Goal: Transaction & Acquisition: Purchase product/service

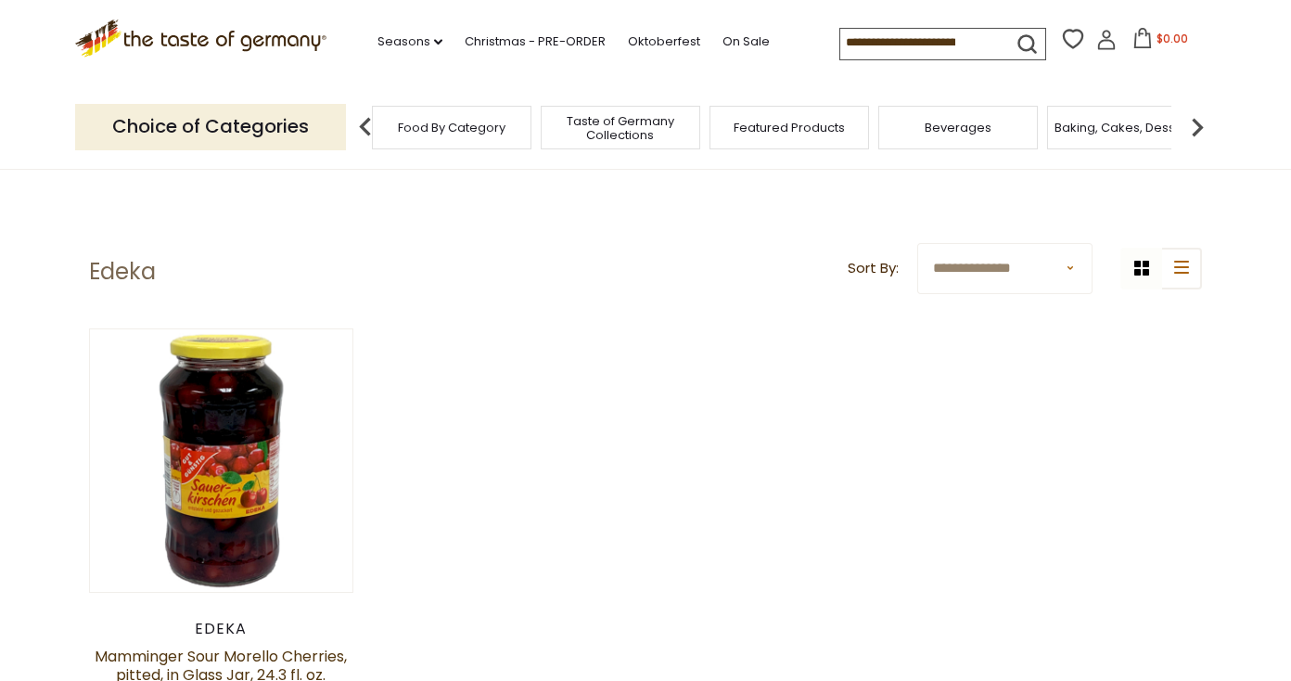
click at [432, 127] on span "Food By Category" at bounding box center [452, 128] width 108 height 14
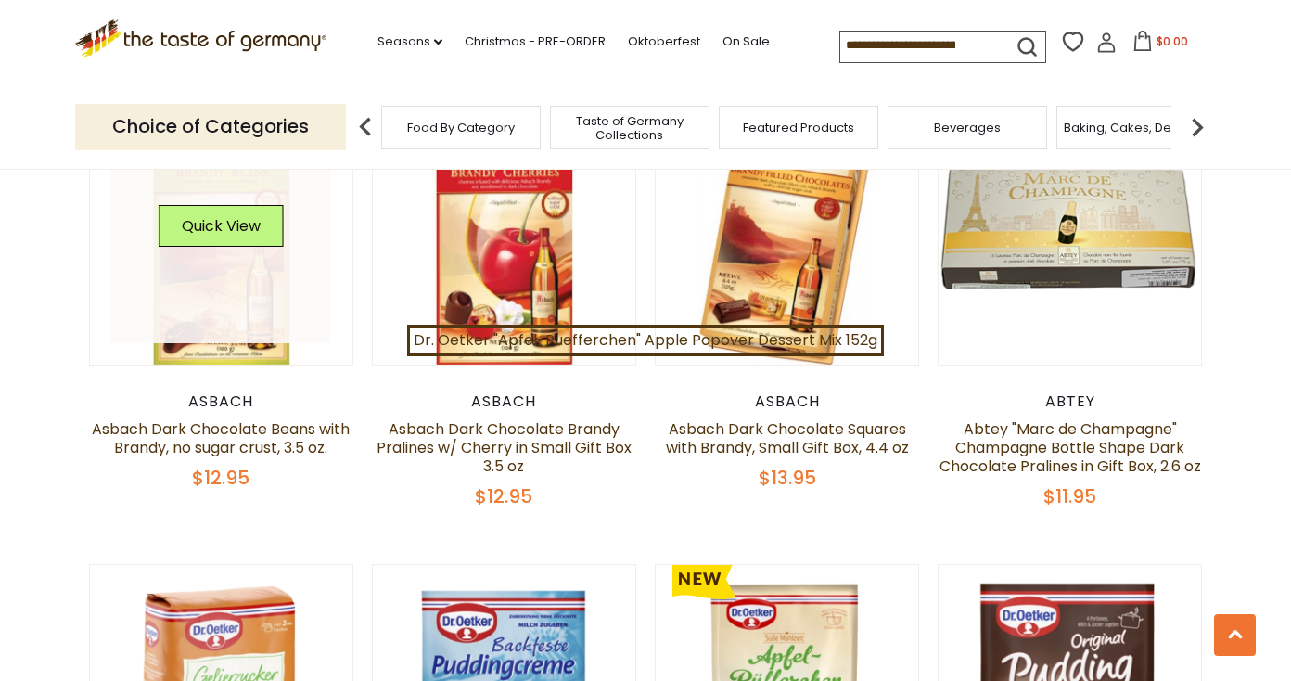
scroll to position [3648, 0]
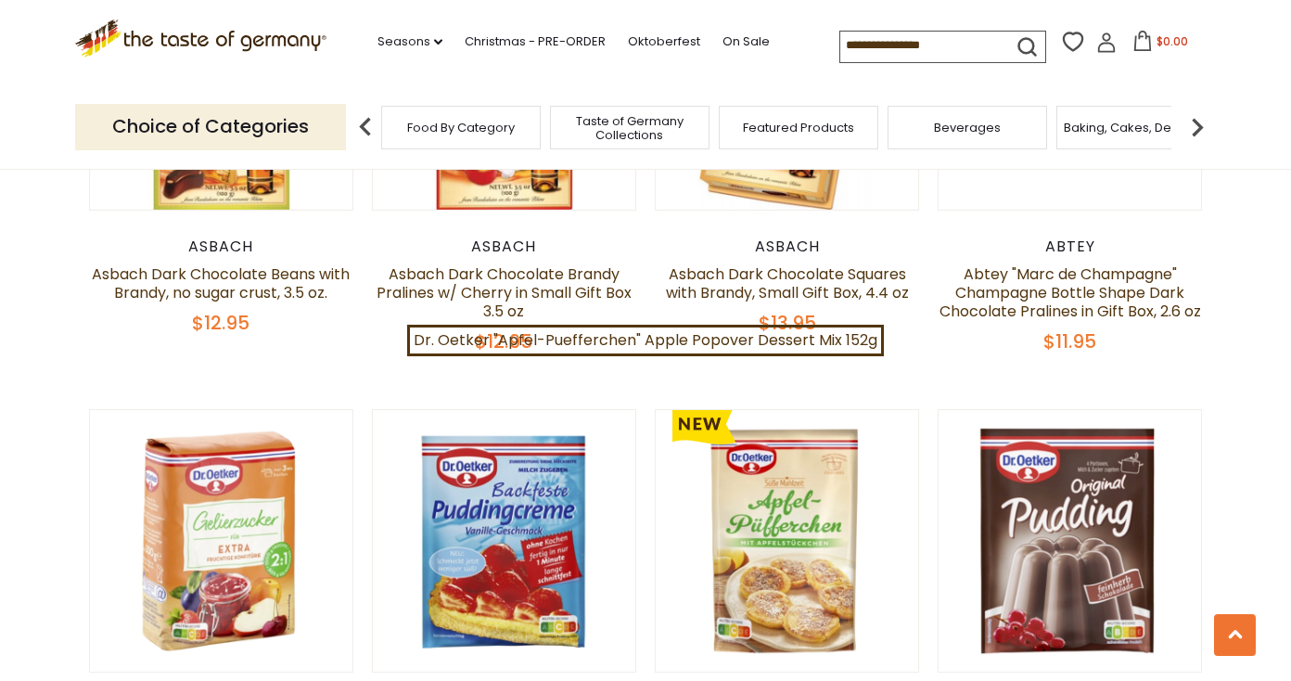
click at [885, 43] on input at bounding box center [918, 45] width 157 height 26
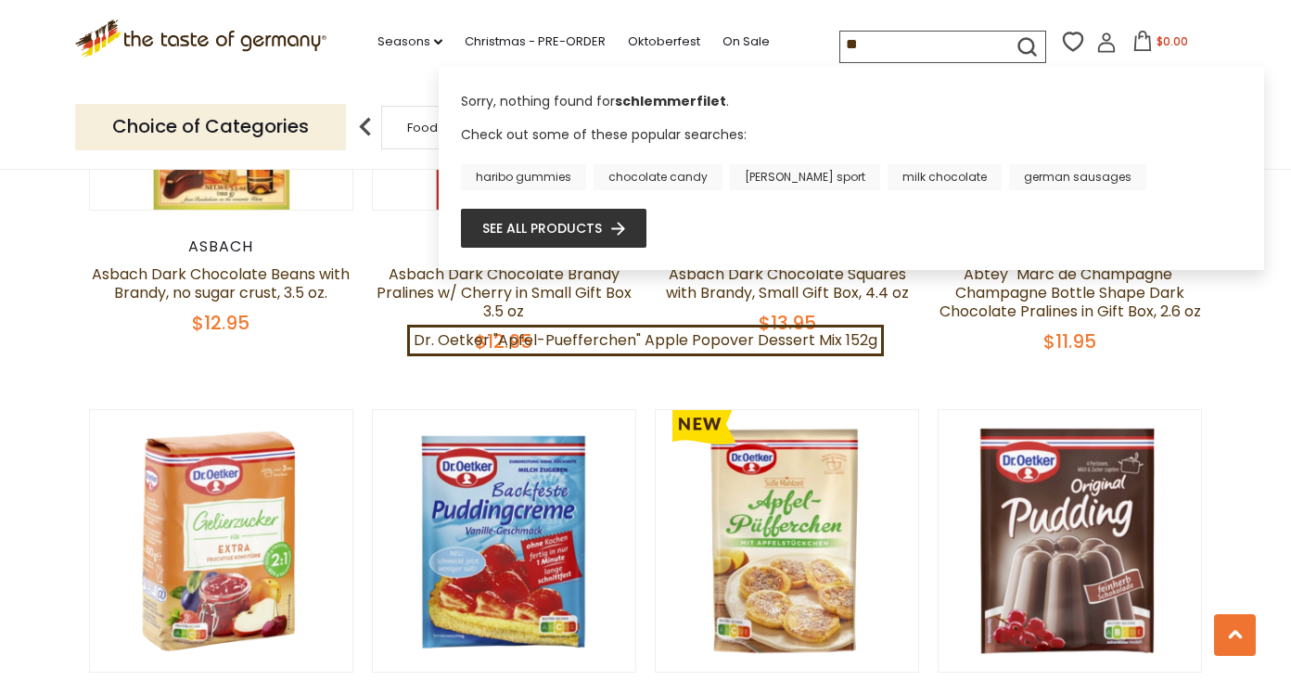
type input "*"
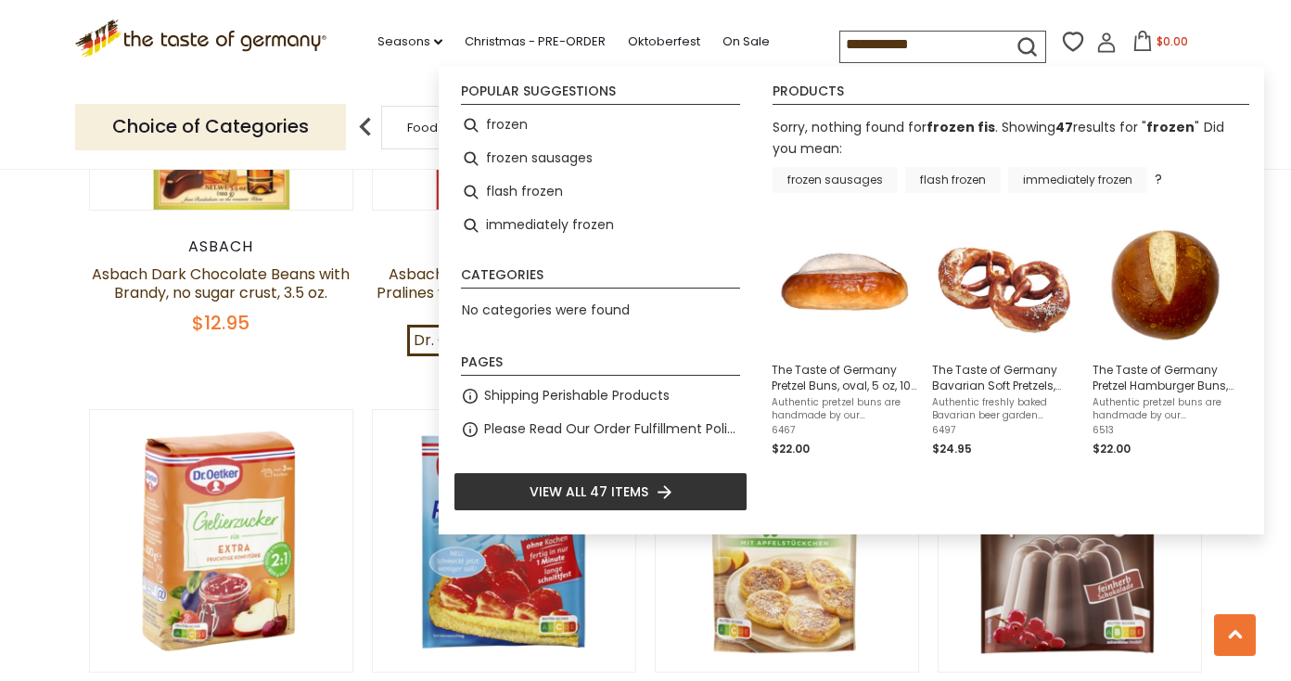
type input "******"
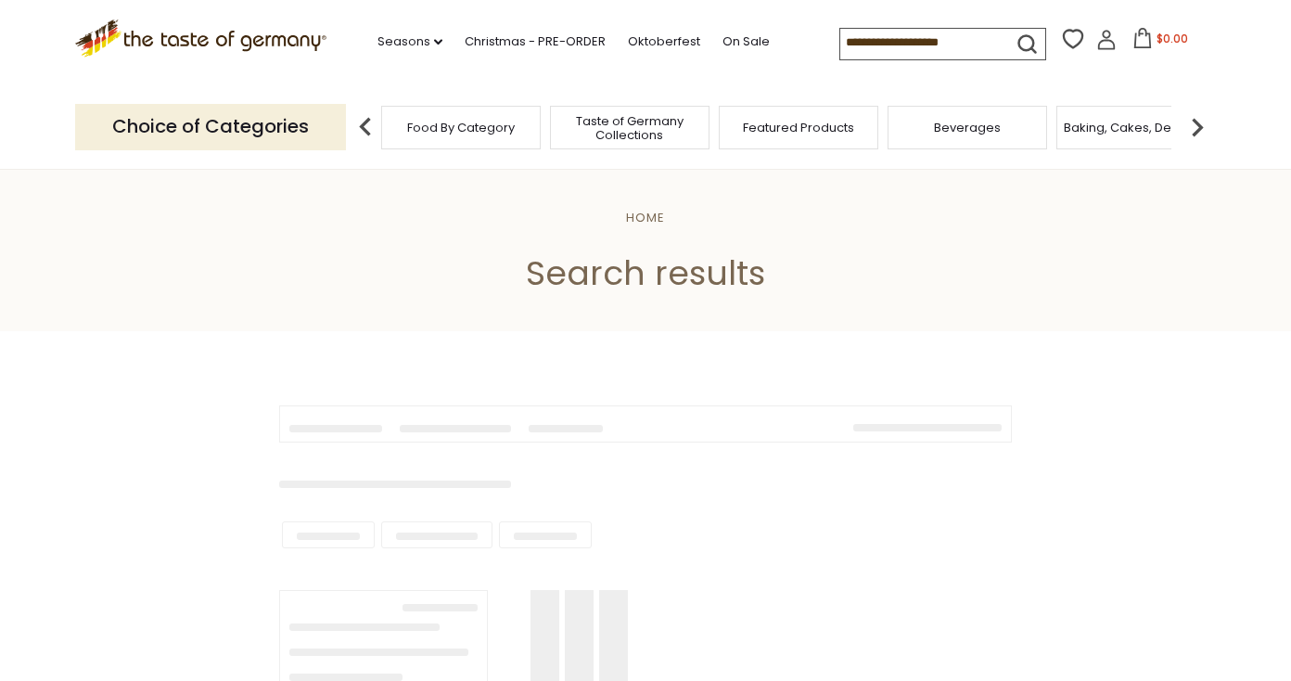
type input "******"
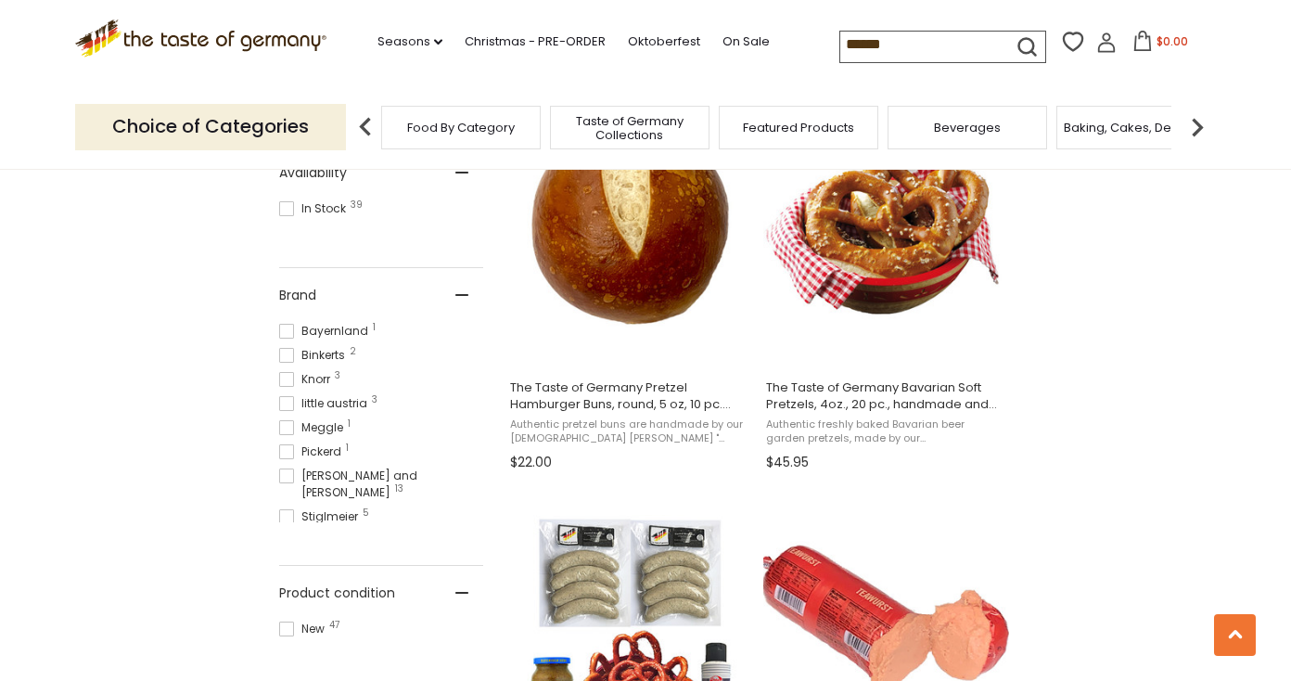
scroll to position [742, 0]
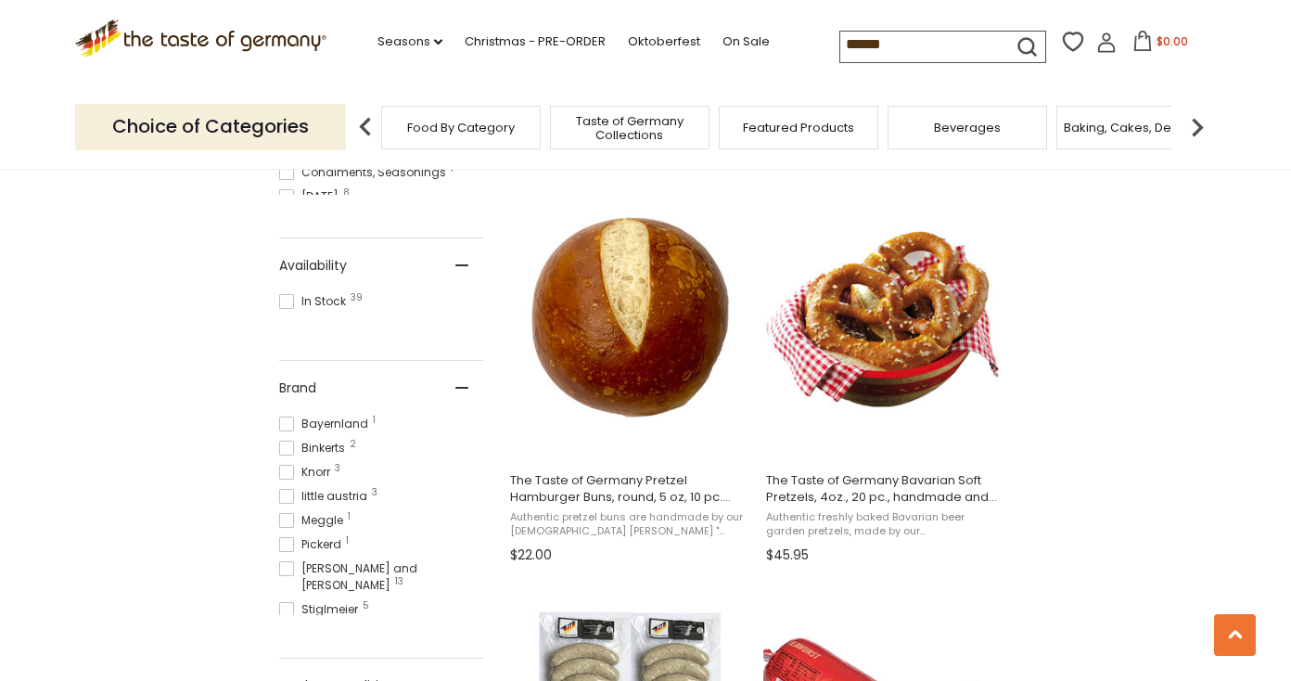
click at [1199, 118] on img at bounding box center [1197, 127] width 37 height 37
click at [1199, 119] on img at bounding box center [1197, 127] width 37 height 37
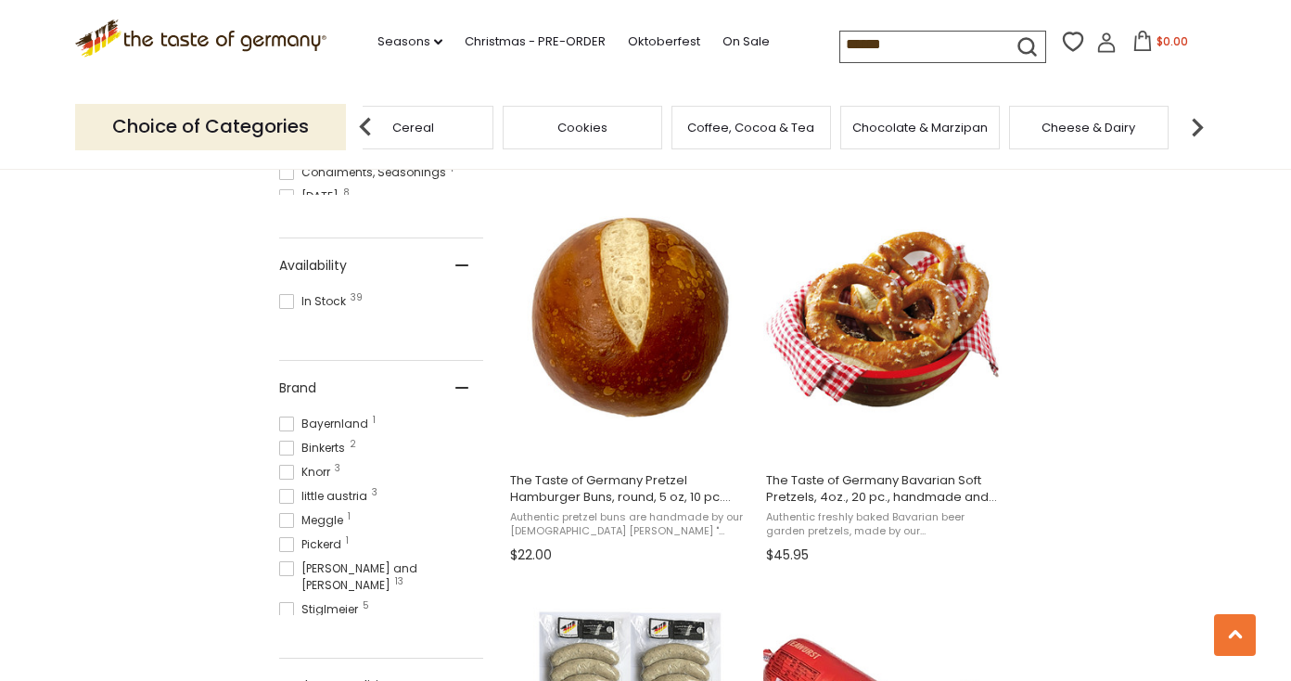
click at [1199, 119] on img at bounding box center [1197, 127] width 37 height 37
click at [679, 121] on span "Fish" at bounding box center [689, 128] width 22 height 14
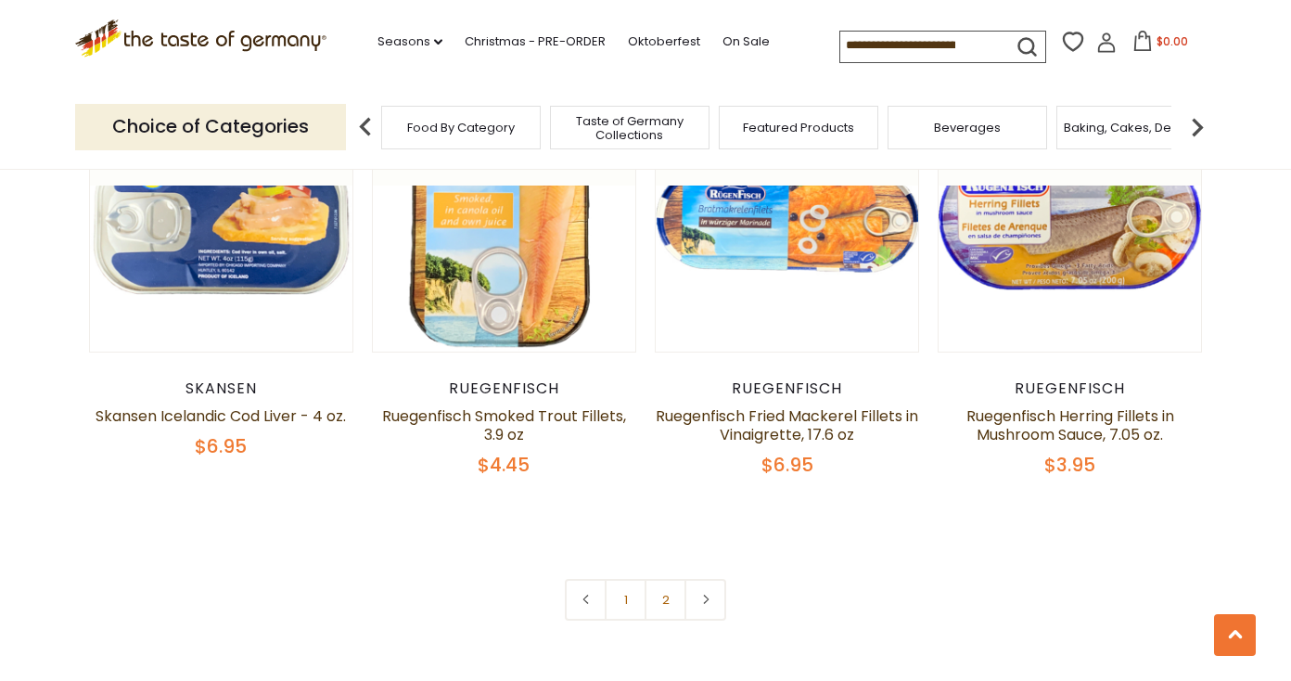
scroll to position [4328, 0]
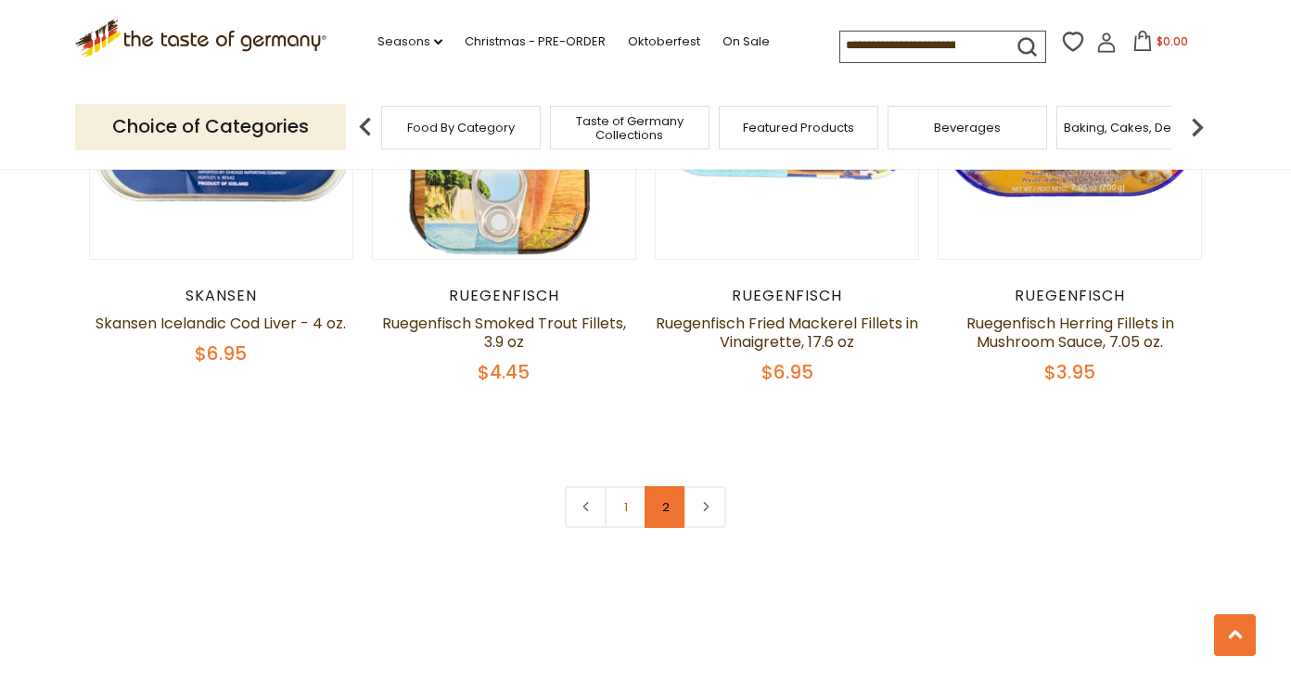
click at [660, 486] on link "2" at bounding box center [666, 507] width 42 height 42
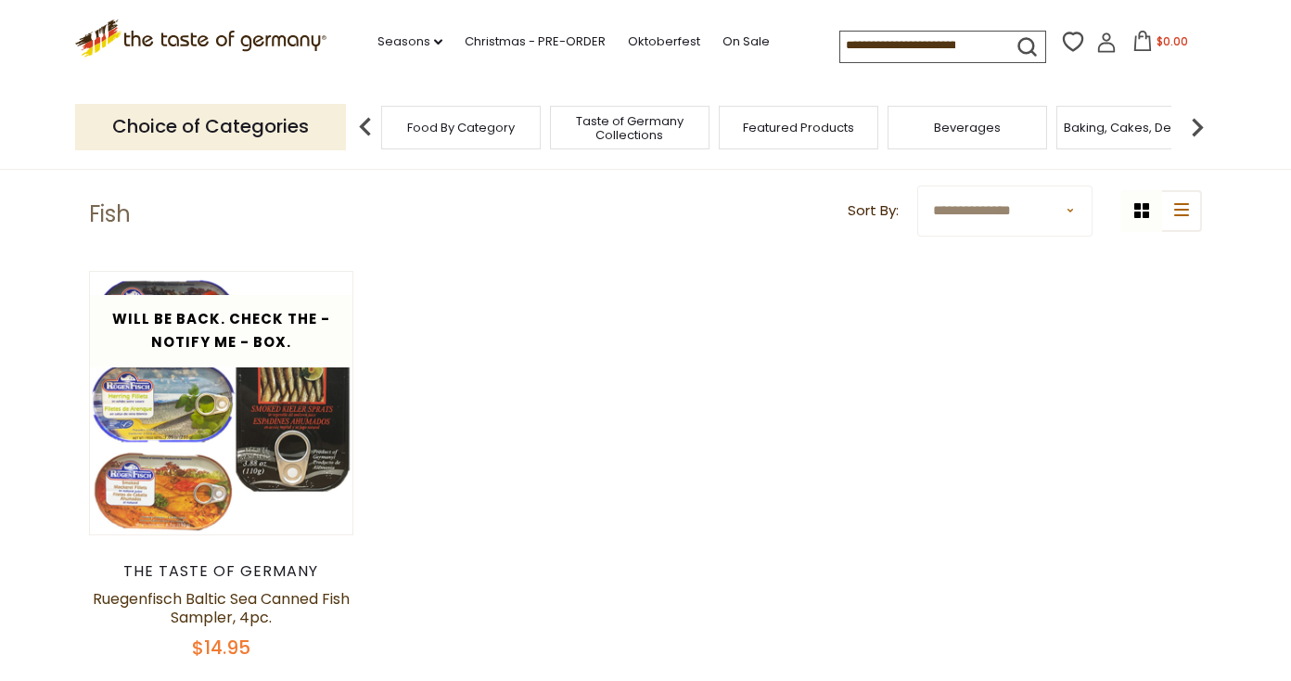
scroll to position [210, 0]
